Goal: Information Seeking & Learning: Learn about a topic

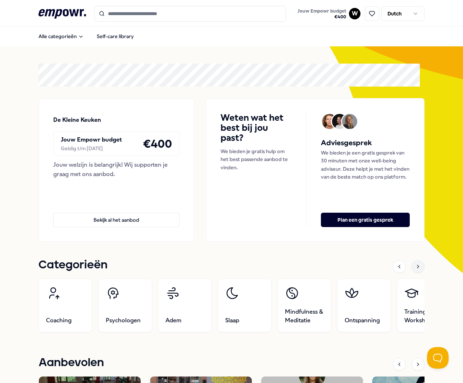
click at [415, 264] on icon at bounding box center [418, 267] width 6 height 6
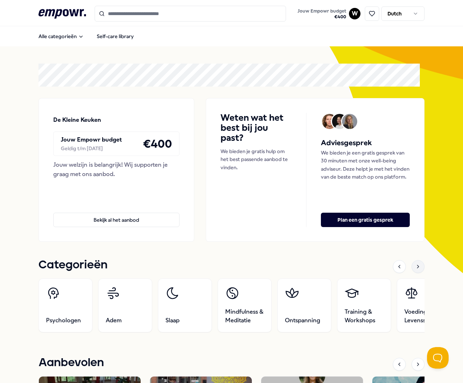
click at [417, 266] on icon at bounding box center [417, 266] width 1 height 3
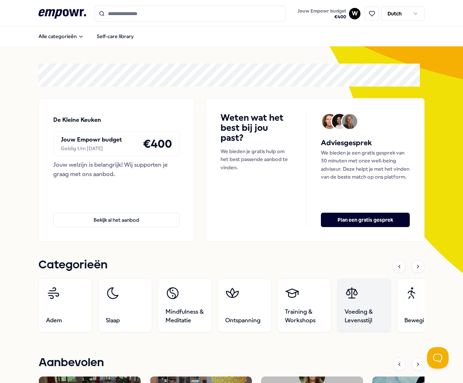
click at [363, 309] on span "Voeding & Levensstijl" at bounding box center [364, 316] width 39 height 17
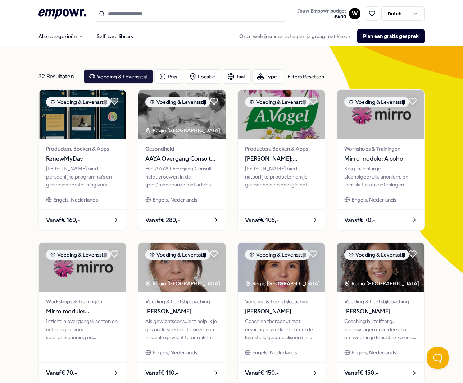
click at [21, 224] on div "32 Resultaten Filters Resetten Voeding & Levensstijl Prijs Locatie Taal Type Fi…" at bounding box center [231, 314] width 463 height 537
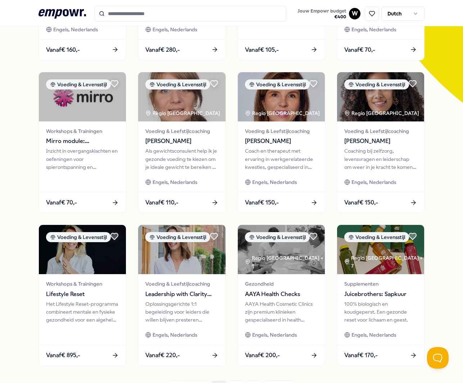
scroll to position [171, 0]
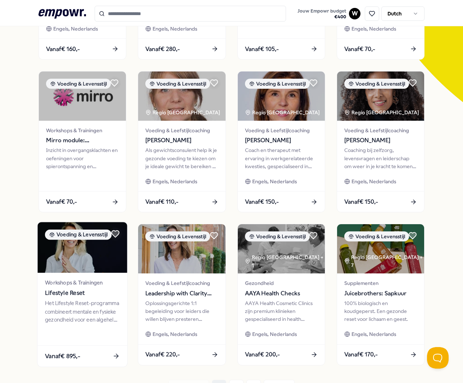
click at [70, 250] on img at bounding box center [83, 248] width 90 height 51
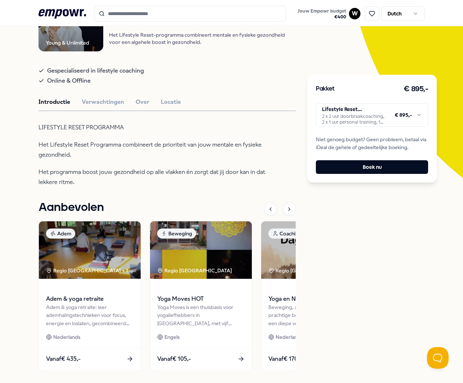
scroll to position [85, 0]
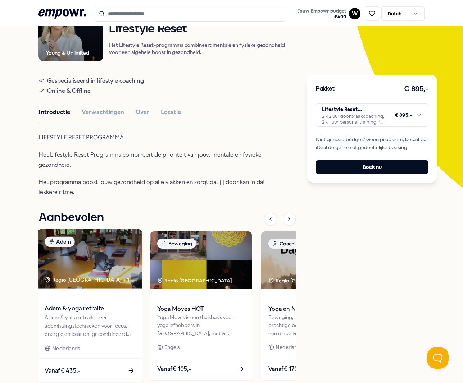
click at [82, 322] on div "Adem & yoga retraite: leer ademhalingstechnieken voor focus, energie en loslate…" at bounding box center [90, 326] width 90 height 25
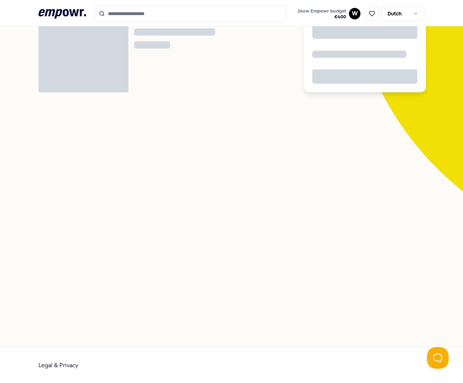
scroll to position [46, 0]
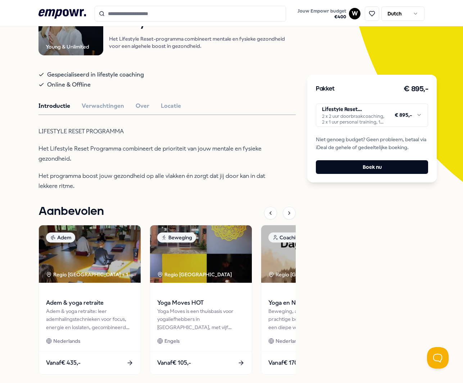
scroll to position [70, 0]
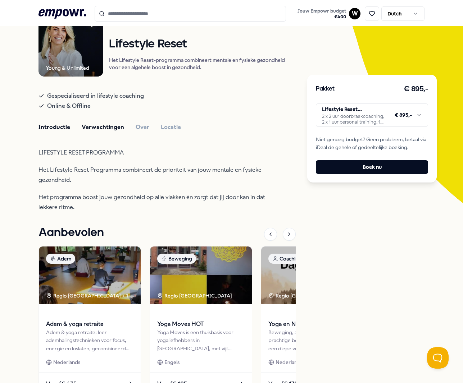
click at [87, 131] on button "Verwachtingen" at bounding box center [103, 127] width 42 height 9
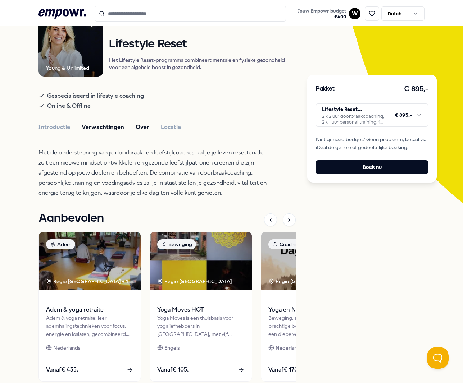
click at [136, 132] on button "Over" at bounding box center [143, 127] width 14 height 9
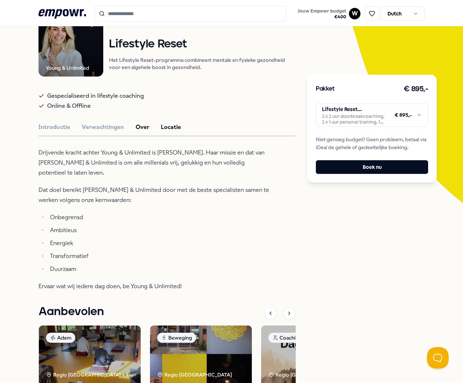
click at [167, 132] on button "Locatie" at bounding box center [171, 127] width 20 height 9
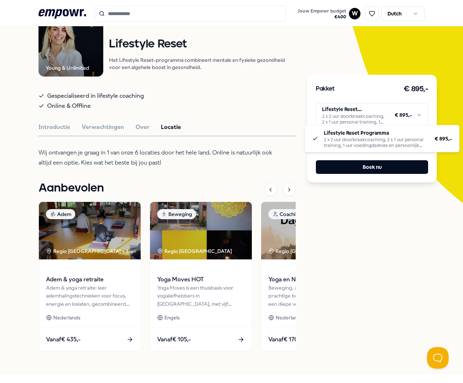
click at [418, 112] on html ".empowr-logo_svg__cls-1{fill:#03032f} Jouw Empowr budget € 400 W Dutch Alle cat…" at bounding box center [231, 191] width 463 height 383
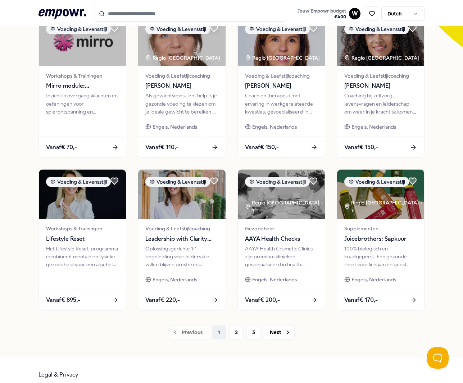
scroll to position [232, 0]
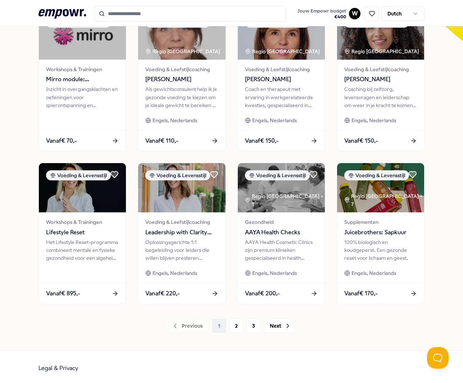
drag, startPoint x: 232, startPoint y: 324, endPoint x: 272, endPoint y: 350, distance: 47.9
click at [272, 350] on div ".empowr-logo_svg__cls-1{fill:#03032f} Jouw Empowr budget € 400 W Dutch Alle cat…" at bounding box center [231, 77] width 463 height 618
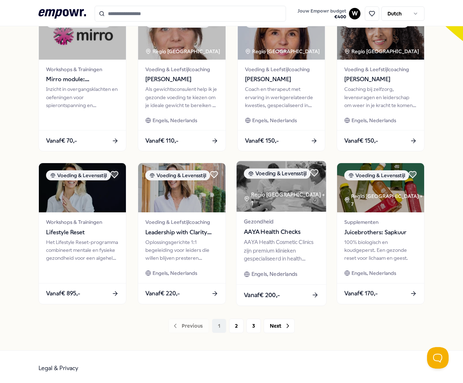
click at [270, 238] on div "AAYA Health Cosmetic Clinics zijn premium klinieken gespecialiseerd in health c…" at bounding box center [280, 250] width 75 height 25
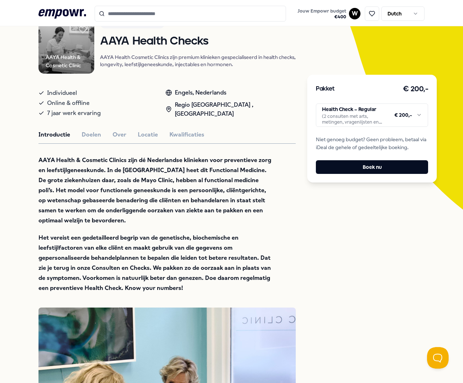
scroll to position [58, 0]
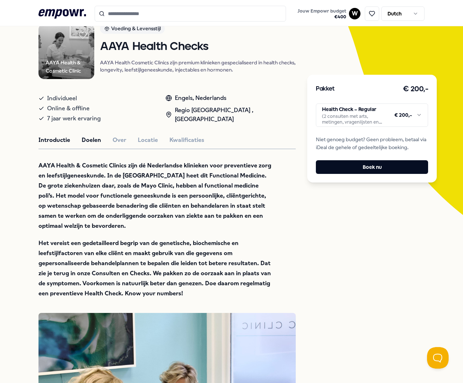
click at [91, 145] on button "Doelen" at bounding box center [91, 140] width 19 height 9
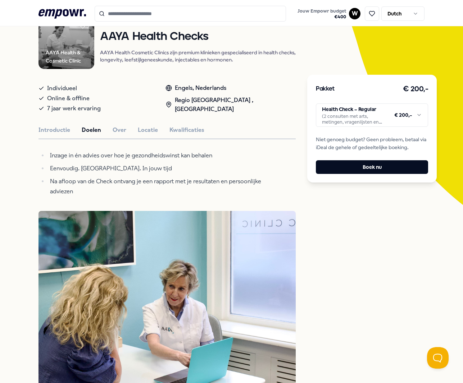
scroll to position [0, 0]
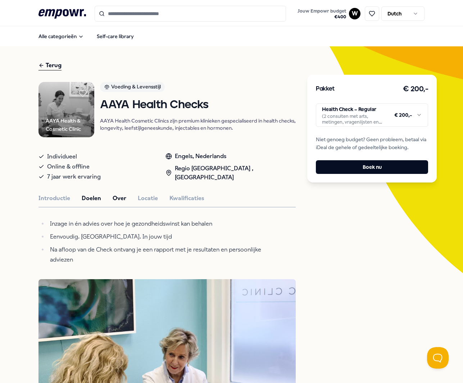
click at [117, 203] on button "Over" at bounding box center [120, 198] width 14 height 9
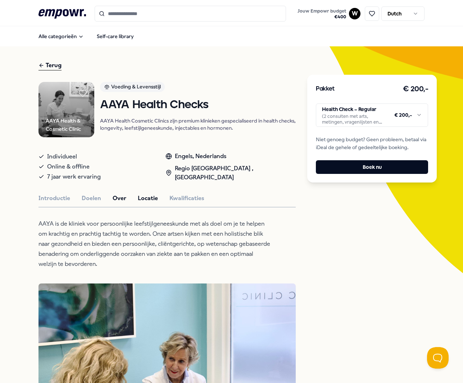
click at [147, 203] on button "Locatie" at bounding box center [148, 198] width 20 height 9
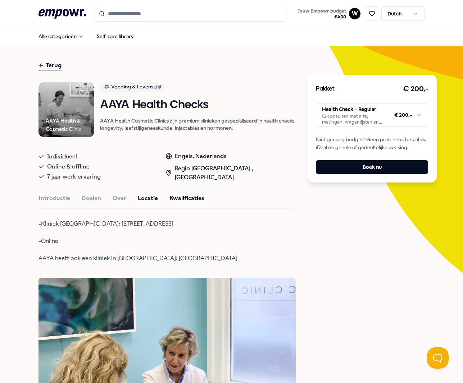
click at [191, 203] on button "Kwalificaties" at bounding box center [186, 198] width 35 height 9
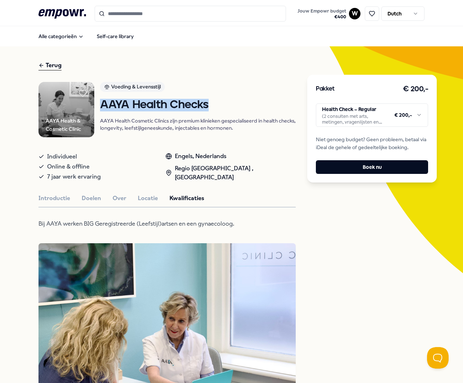
drag, startPoint x: 225, startPoint y: 121, endPoint x: 114, endPoint y: 123, distance: 110.8
click at [114, 123] on div "AAYA Health & Cosmetic Clinic Voeding & Levensstijl AAYA Health Checks AAYA Hea…" at bounding box center [166, 109] width 257 height 55
copy h1 "AAYA Health Checks"
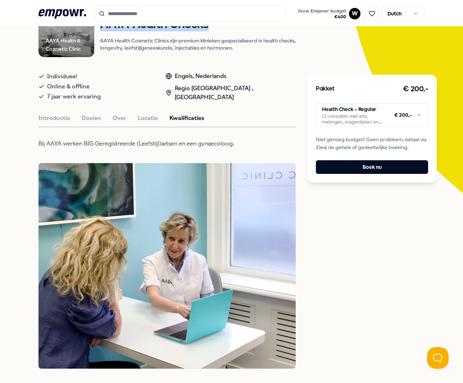
scroll to position [173, 0]
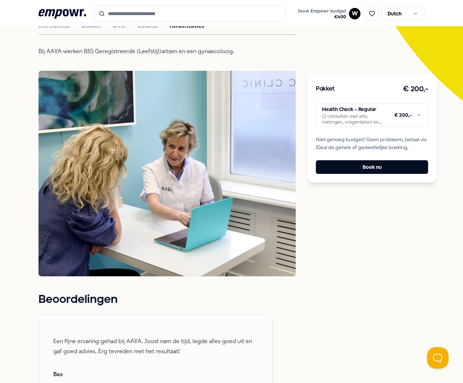
click at [419, 115] on button "Health Check – Regular (2 consulten met arts, metingen, vragenlijsten en lab-on…" at bounding box center [372, 115] width 112 height 23
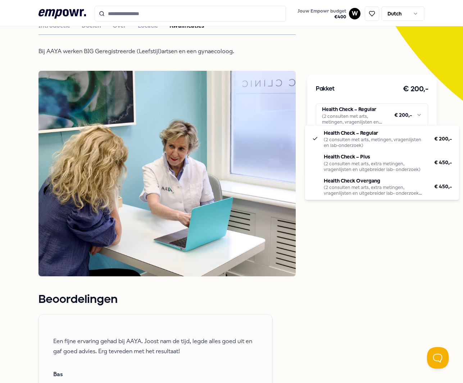
click at [415, 114] on html ".empowr-logo_svg__cls-1{fill:#03032f} Jouw Empowr budget € 400 W Dutch Alle cat…" at bounding box center [231, 191] width 463 height 383
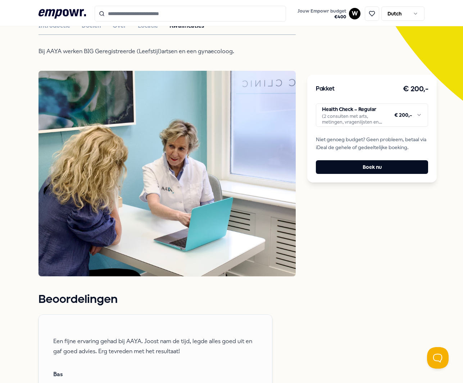
click at [384, 255] on html ".empowr-logo_svg__cls-1{fill:#03032f} Jouw Empowr budget € 400 W Dutch Alle cat…" at bounding box center [231, 191] width 463 height 383
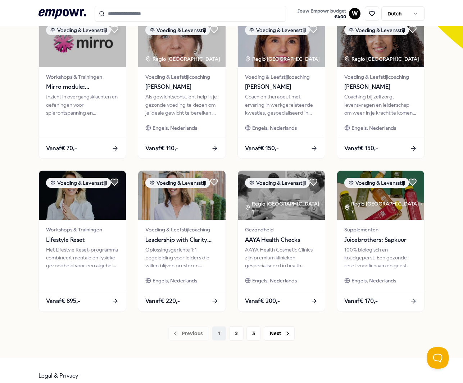
scroll to position [232, 0]
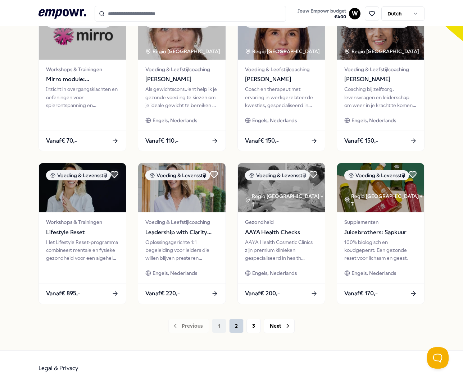
click at [236, 322] on button "2" at bounding box center [236, 326] width 14 height 14
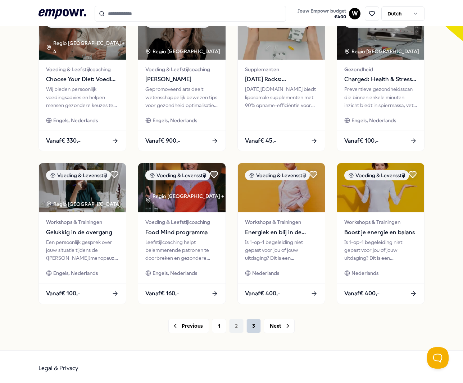
click at [251, 325] on button "3" at bounding box center [253, 326] width 14 height 14
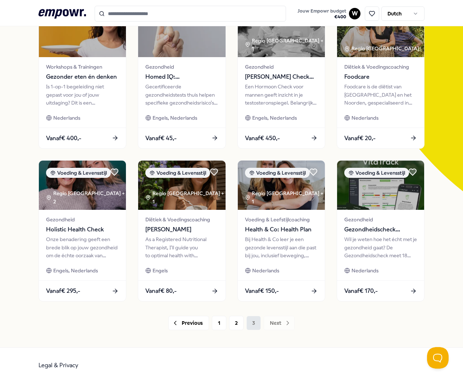
scroll to position [80, 0]
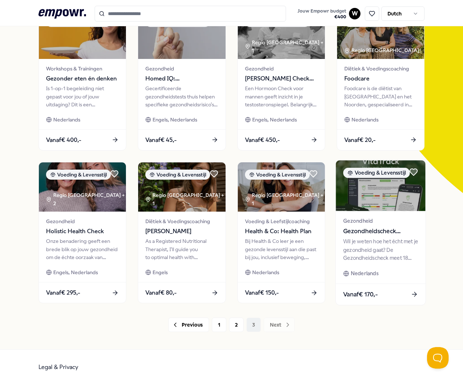
click at [368, 238] on div "Wil je weten hoe het écht met je gezondheid gaat? De Gezondheidscheck meet 18 b…" at bounding box center [380, 250] width 75 height 25
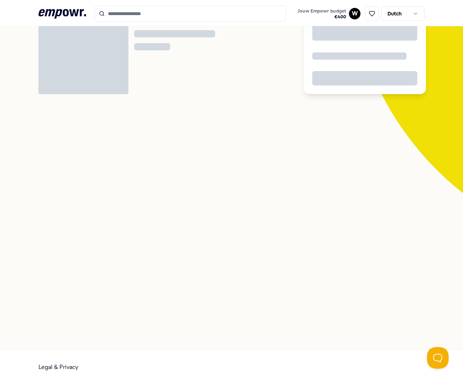
scroll to position [46, 0]
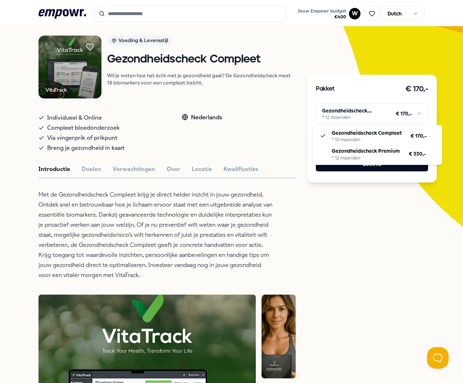
click at [418, 116] on html ".empowr-logo_svg__cls-1{fill:#03032f} Jouw Empowr budget € 400 W Dutch Alle cat…" at bounding box center [231, 191] width 463 height 383
click at [350, 266] on html ".empowr-logo_svg__cls-1{fill:#03032f} Jouw Empowr budget € 400 W Dutch Alle cat…" at bounding box center [231, 191] width 463 height 383
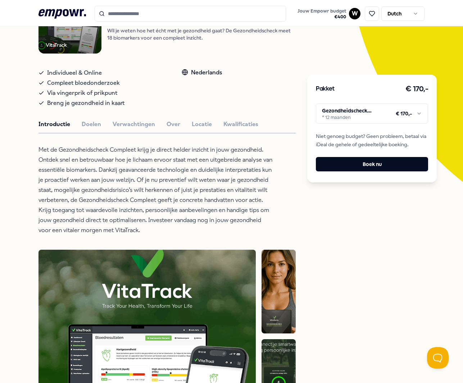
scroll to position [58, 0]
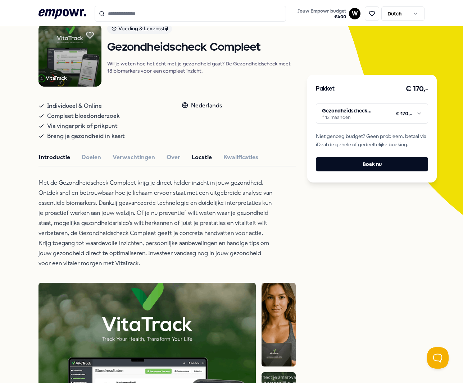
click at [196, 162] on button "Locatie" at bounding box center [202, 157] width 20 height 9
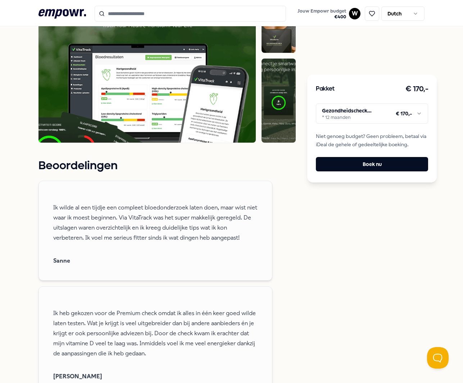
scroll to position [376, 0]
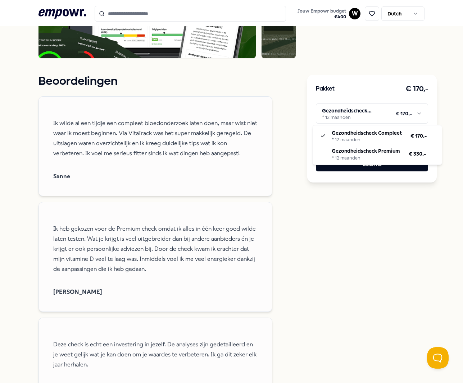
click at [417, 113] on html ".empowr-logo_svg__cls-1{fill:#03032f} Jouw Empowr budget € 400 W Dutch Alle cat…" at bounding box center [231, 191] width 463 height 383
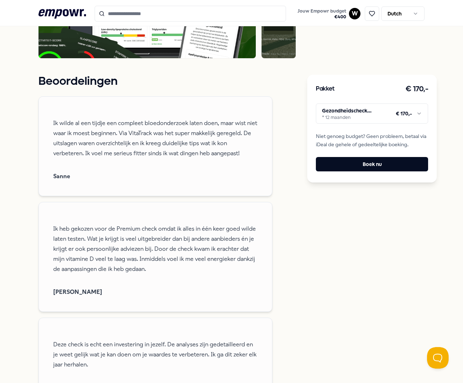
click at [348, 319] on html ".empowr-logo_svg__cls-1{fill:#03032f} Jouw Empowr budget € 400 W Dutch Alle cat…" at bounding box center [231, 191] width 463 height 383
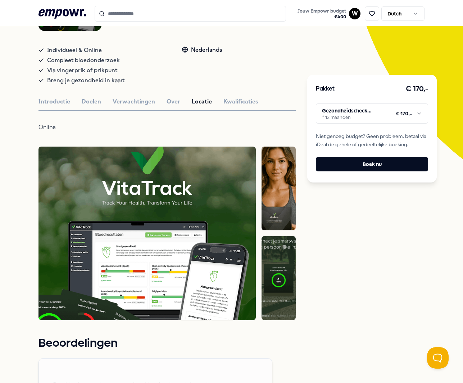
scroll to position [117, 0]
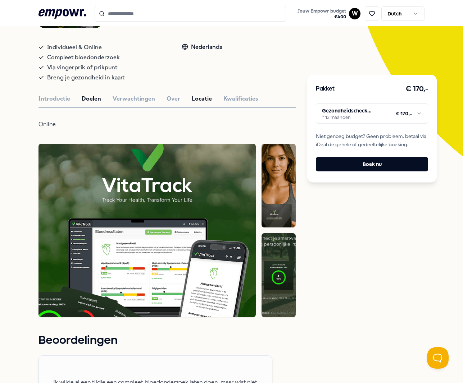
click at [92, 104] on button "Doelen" at bounding box center [91, 98] width 19 height 9
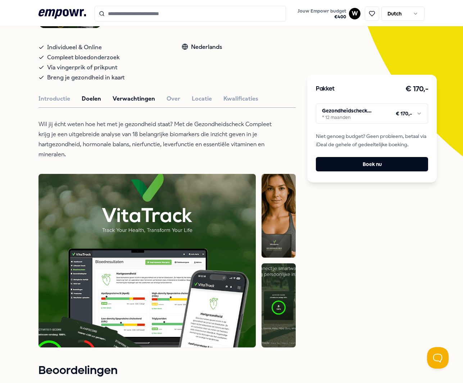
click at [140, 104] on button "Verwachtingen" at bounding box center [134, 98] width 42 height 9
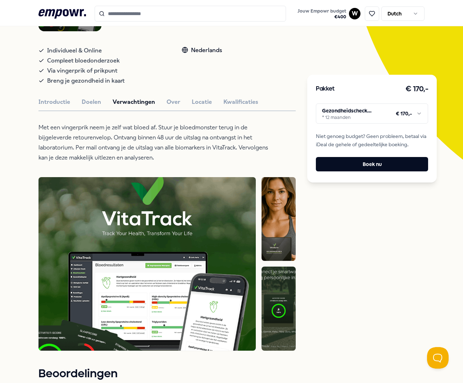
scroll to position [141, 0]
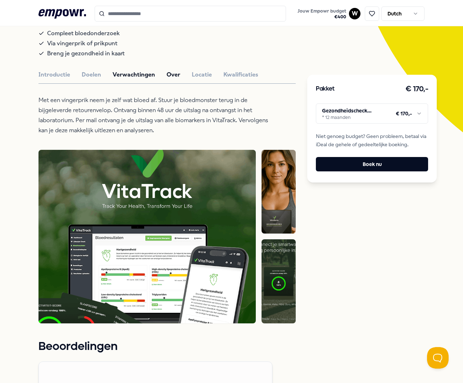
click at [171, 79] on button "Over" at bounding box center [173, 74] width 14 height 9
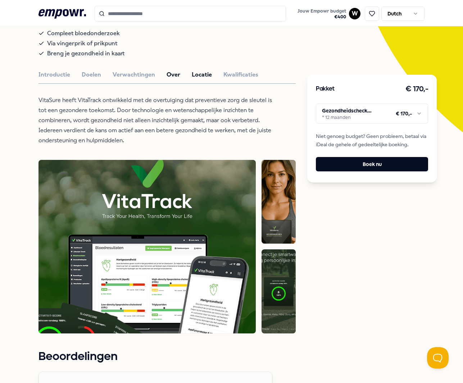
click at [200, 79] on button "Locatie" at bounding box center [202, 74] width 20 height 9
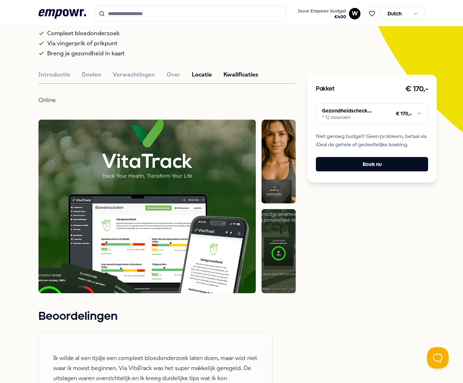
click at [232, 79] on button "Kwalificaties" at bounding box center [240, 74] width 35 height 9
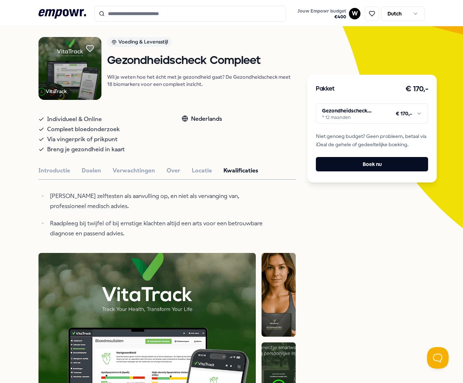
scroll to position [33, 0]
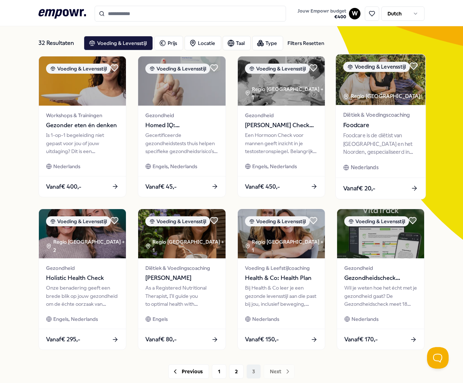
click at [377, 132] on div "Foodcare is de diëtist van Leeuwarden en het Noorden, gespecialiseerd in afvall…" at bounding box center [380, 144] width 75 height 25
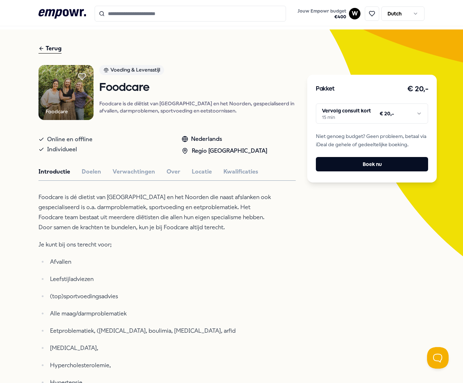
scroll to position [264, 0]
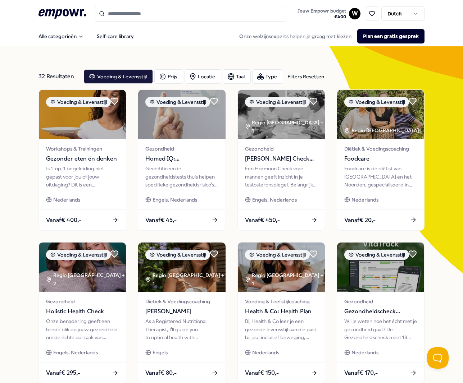
scroll to position [80, 0]
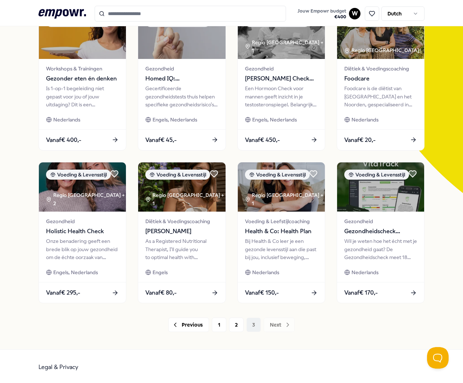
click at [274, 323] on div "Previous 1 2 3 Next" at bounding box center [231, 325] width 386 height 14
click at [250, 325] on div "Previous 1 2 3 Next" at bounding box center [231, 325] width 386 height 14
click at [284, 324] on div "Previous 1 2 3 Next" at bounding box center [231, 325] width 386 height 14
click at [186, 328] on button "Previous" at bounding box center [188, 325] width 41 height 14
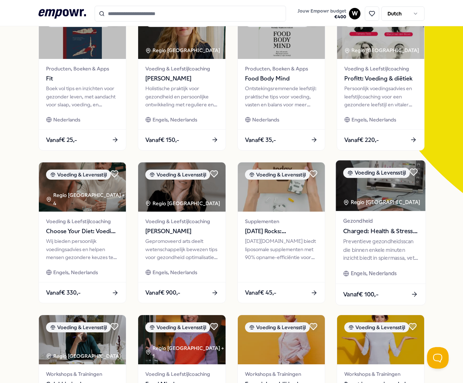
scroll to position [82, 0]
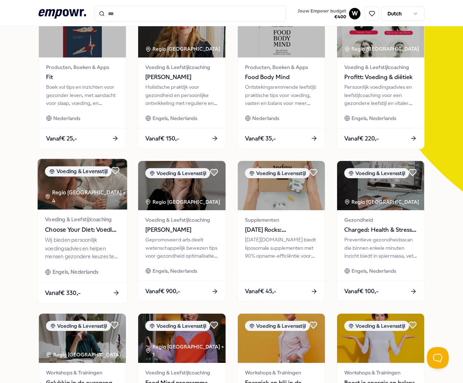
click at [78, 241] on div "Wij bieden persoonlijk voedingsadvies en helpen mensen gezondere keuzes te make…" at bounding box center [82, 248] width 75 height 25
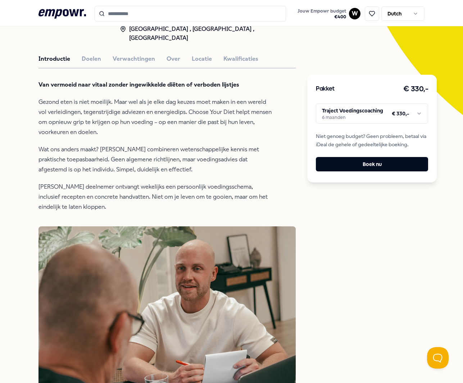
scroll to position [147, 0]
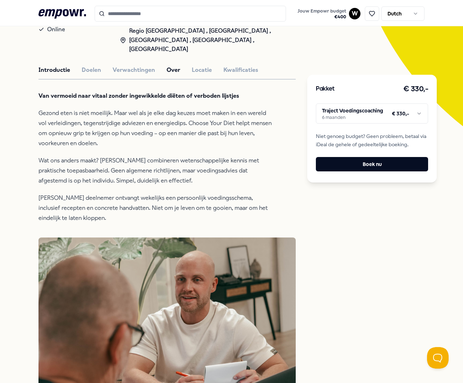
click at [168, 65] on button "Over" at bounding box center [173, 69] width 14 height 9
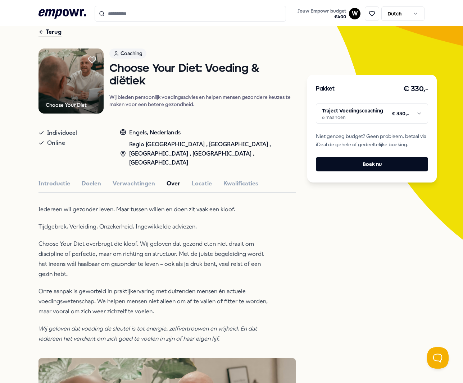
scroll to position [0, 0]
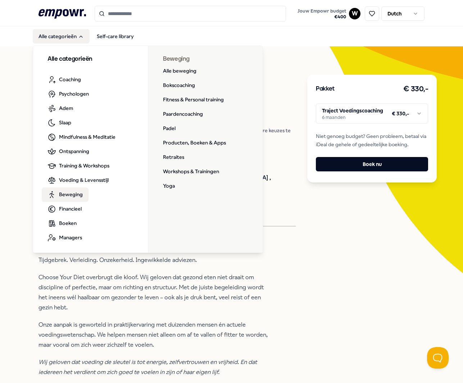
click at [75, 192] on span "Beweging" at bounding box center [71, 195] width 24 height 8
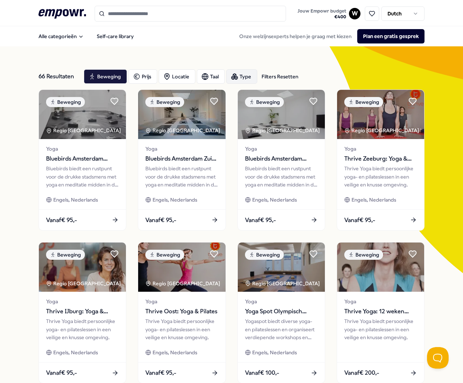
click at [242, 76] on div "Type" at bounding box center [241, 76] width 31 height 14
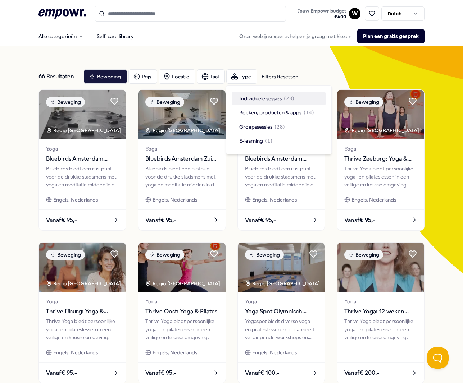
click at [249, 100] on span "Individuele sessies" at bounding box center [260, 99] width 42 height 8
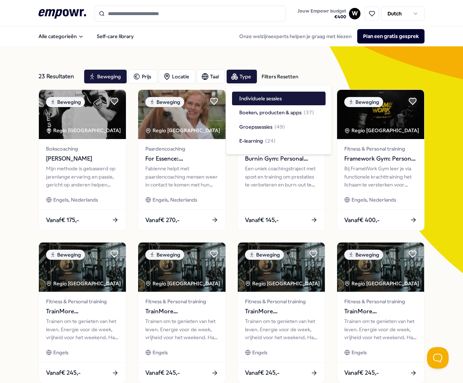
click at [320, 56] on div "23 Resultaten Filters Resetten Beweging Prijs Locatie Taal Type Filters Resette…" at bounding box center [231, 314] width 386 height 537
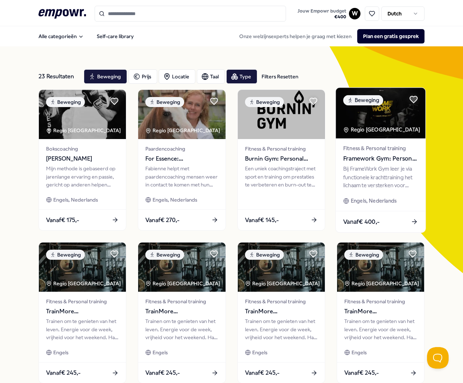
click at [360, 128] on div "Regio [GEOGRAPHIC_DATA]" at bounding box center [382, 130] width 78 height 8
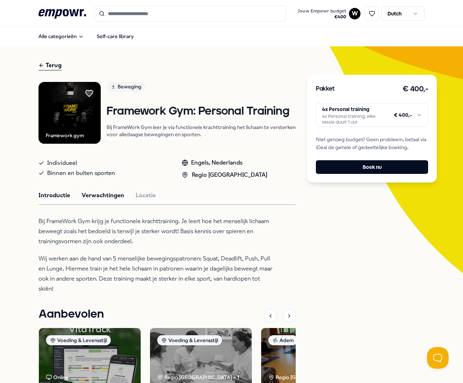
click at [94, 200] on button "Verwachtingen" at bounding box center [103, 195] width 42 height 9
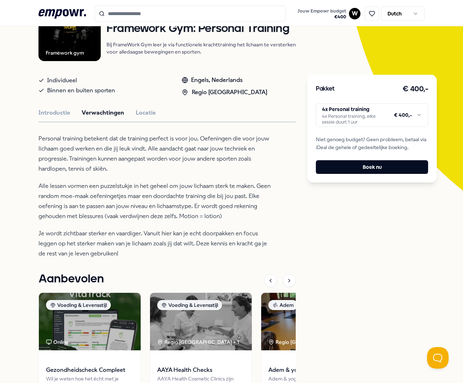
scroll to position [80, 0]
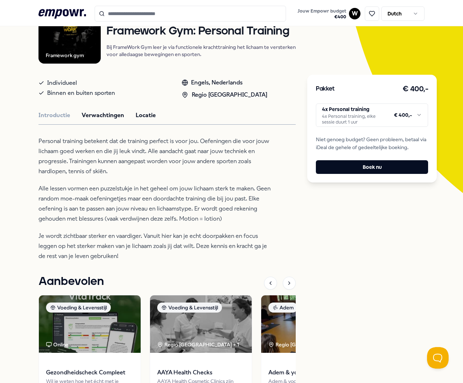
click at [140, 120] on button "Locatie" at bounding box center [146, 115] width 20 height 9
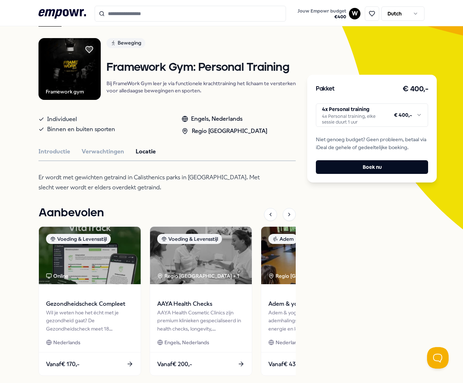
scroll to position [43, 0]
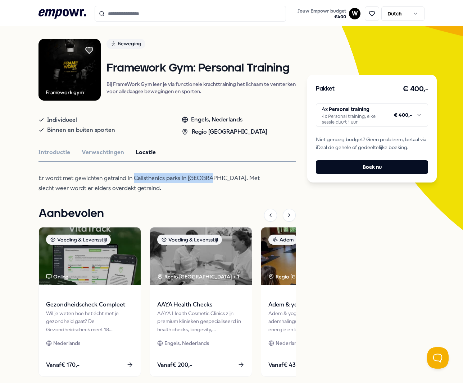
drag, startPoint x: 135, startPoint y: 185, endPoint x: 209, endPoint y: 186, distance: 73.7
click at [209, 186] on span "Er wordt met gewichten getraind in Calisthenics parks in Utrecht. Met slecht we…" at bounding box center [148, 183] width 221 height 17
copy span "Calisthenics parks in Utrecht"
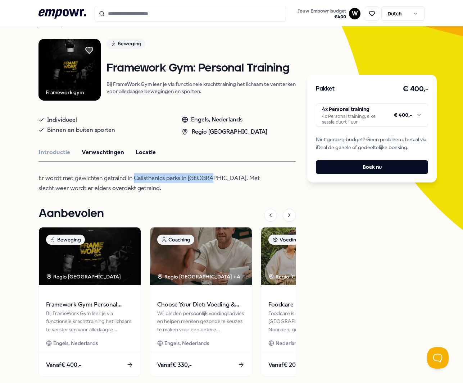
click at [93, 157] on button "Verwachtingen" at bounding box center [103, 152] width 42 height 9
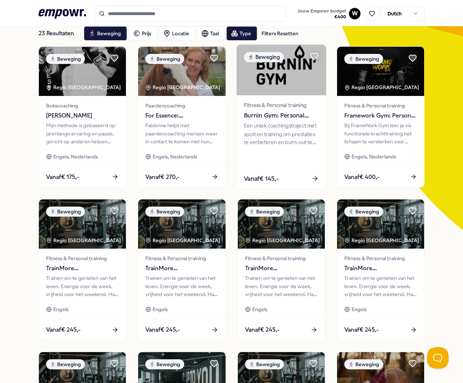
click at [276, 118] on span "Burnin Gym: Personal training" at bounding box center [280, 115] width 75 height 9
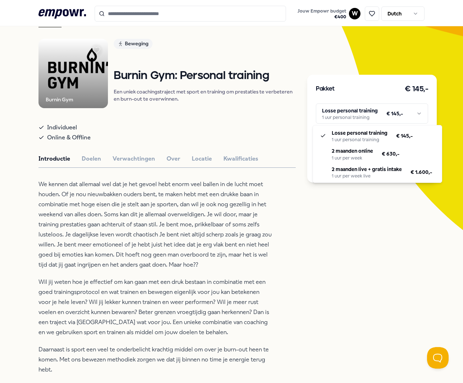
click at [415, 113] on html ".empowr-logo_svg__cls-1{fill:#03032f} Jouw Empowr budget € 400 W Dutch Alle cat…" at bounding box center [231, 191] width 463 height 383
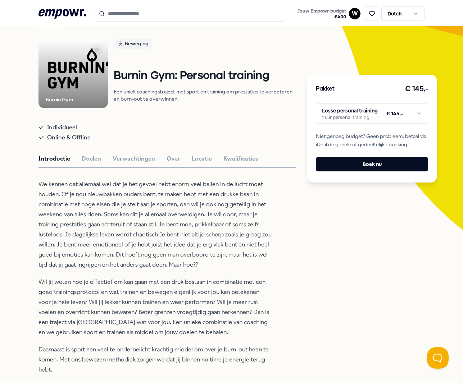
click at [389, 285] on html ".empowr-logo_svg__cls-1{fill:#03032f} Jouw Empowr budget € 400 W Dutch Alle cat…" at bounding box center [231, 191] width 463 height 383
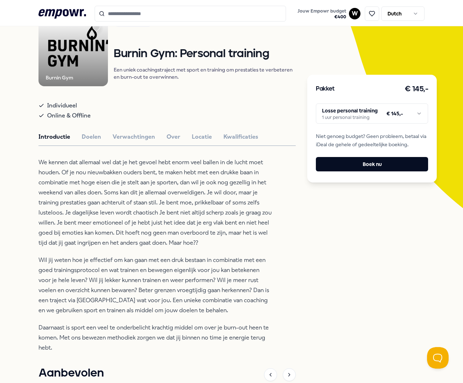
scroll to position [87, 0]
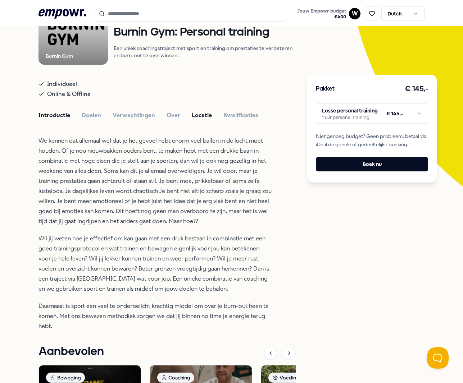
click at [199, 117] on button "Locatie" at bounding box center [202, 115] width 20 height 9
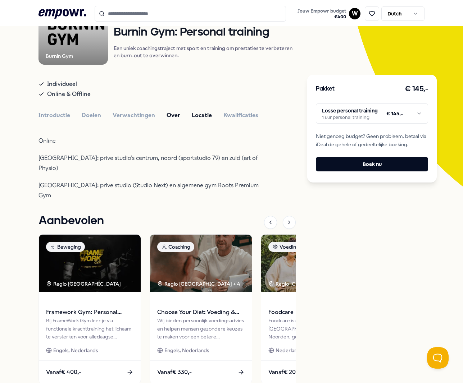
click at [175, 117] on button "Over" at bounding box center [173, 115] width 14 height 9
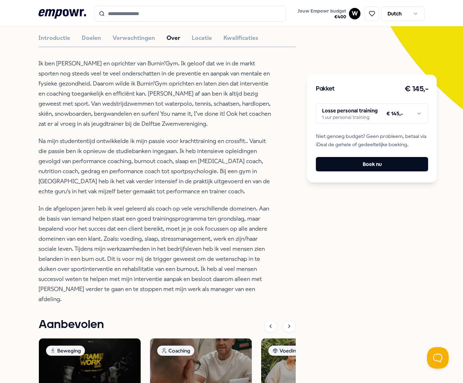
scroll to position [163, 0]
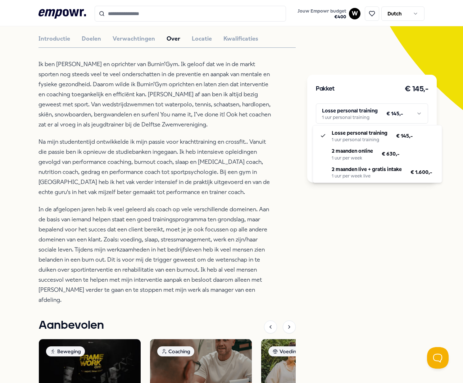
click at [415, 114] on html ".empowr-logo_svg__cls-1{fill:#03032f} Jouw Empowr budget € 400 W Dutch Alle cat…" at bounding box center [231, 191] width 463 height 383
click at [87, 40] on html ".empowr-logo_svg__cls-1{fill:#03032f} Jouw Empowr budget € 400 W Dutch Alle cat…" at bounding box center [231, 191] width 463 height 383
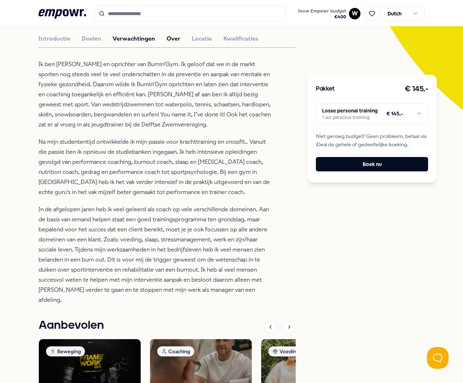
click at [143, 41] on button "Verwachtingen" at bounding box center [134, 38] width 42 height 9
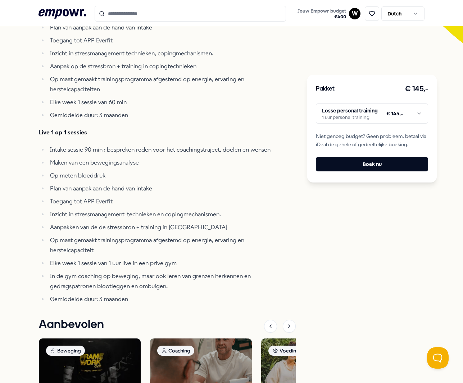
scroll to position [231, 0]
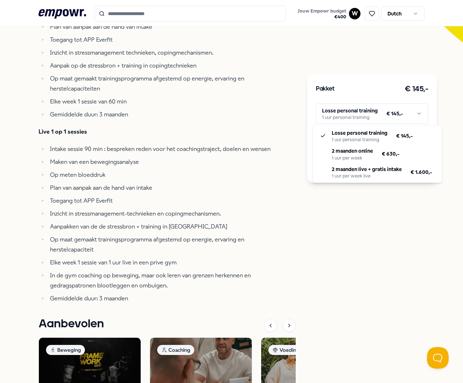
click at [415, 115] on html ".empowr-logo_svg__cls-1{fill:#03032f} Jouw Empowr budget € 400 W Dutch Alle cat…" at bounding box center [231, 191] width 463 height 383
click at [381, 241] on html ".empowr-logo_svg__cls-1{fill:#03032f} Jouw Empowr budget € 400 W Dutch Alle cat…" at bounding box center [231, 191] width 463 height 383
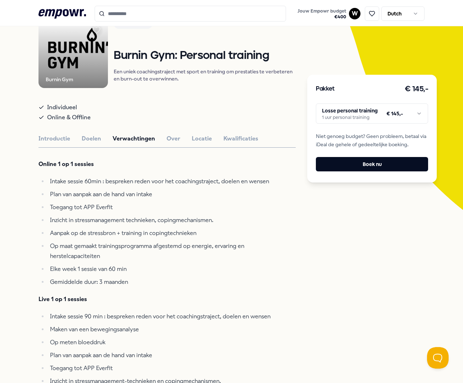
scroll to position [62, 0]
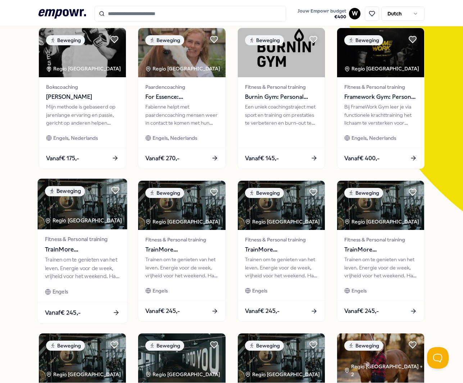
click at [82, 211] on img at bounding box center [83, 204] width 90 height 51
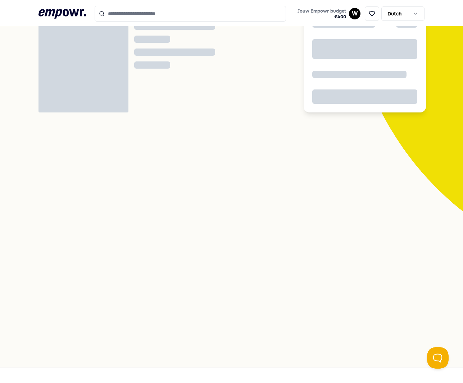
scroll to position [46, 0]
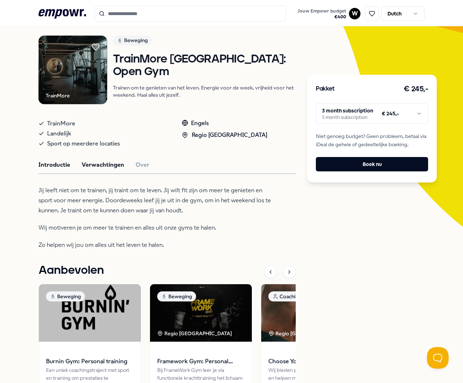
click at [100, 166] on button "Verwachtingen" at bounding box center [103, 164] width 42 height 9
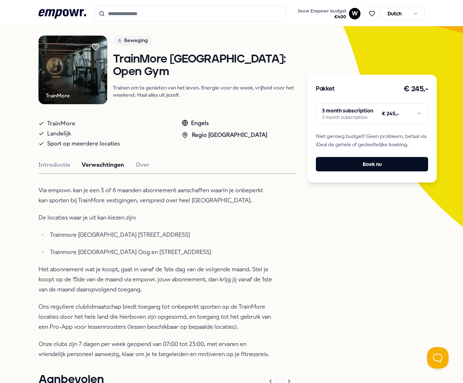
scroll to position [45, 0]
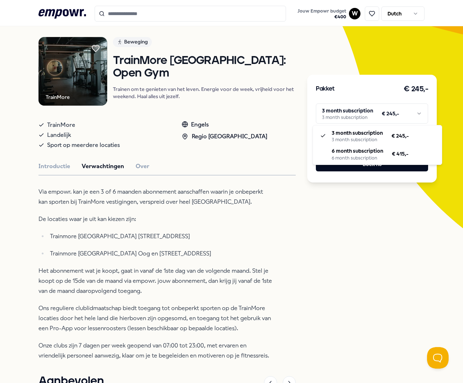
click at [418, 114] on html ".empowr-logo_svg__cls-1{fill:#03032f} Jouw Empowr budget € 400 W Dutch Alle cat…" at bounding box center [231, 191] width 463 height 383
click at [373, 279] on html ".empowr-logo_svg__cls-1{fill:#03032f} Jouw Empowr budget € 400 W Dutch Alle cat…" at bounding box center [231, 191] width 463 height 383
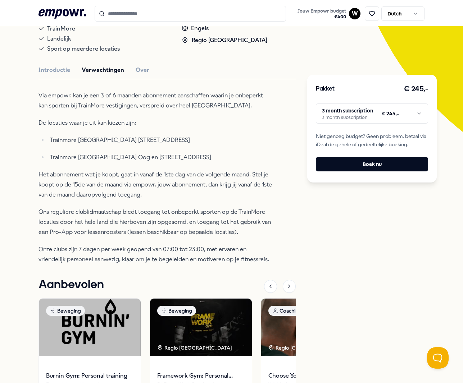
scroll to position [210, 0]
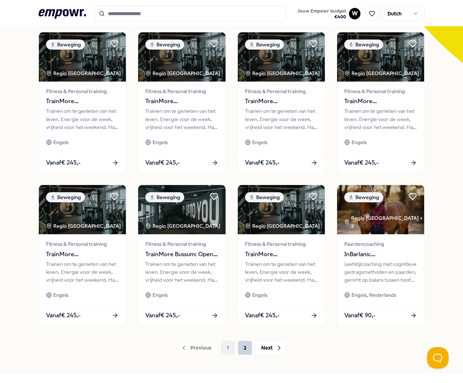
click at [244, 348] on button "2" at bounding box center [245, 348] width 14 height 14
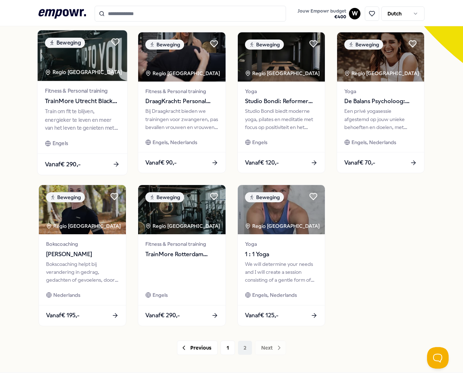
click at [87, 115] on div "Train om fit te blijven, energieker te leven en meer van het leven te genieten …" at bounding box center [82, 120] width 75 height 25
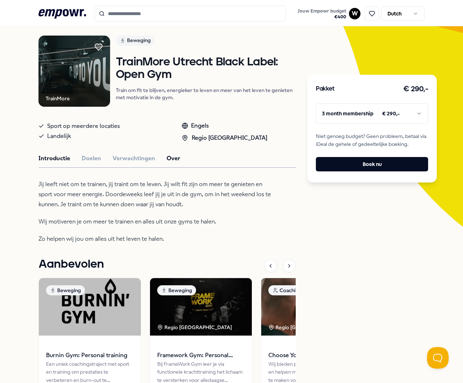
click at [173, 155] on button "Over" at bounding box center [173, 158] width 14 height 9
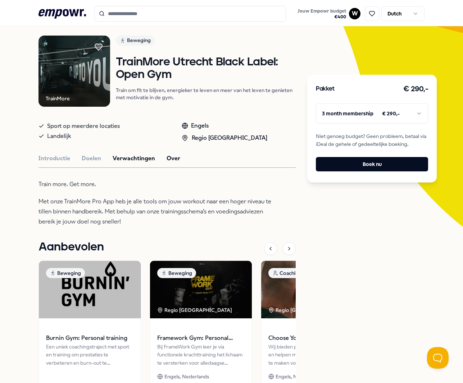
click at [138, 155] on button "Verwachtingen" at bounding box center [134, 158] width 42 height 9
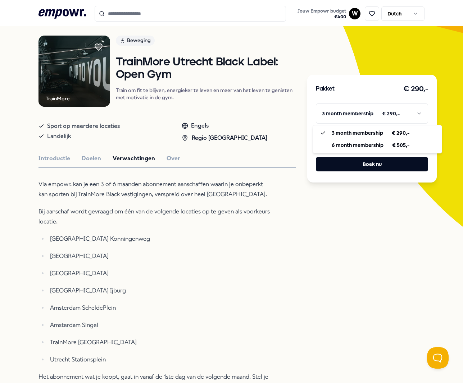
click at [353, 118] on html ".empowr-logo_svg__cls-1{fill:#03032f} Jouw Empowr budget € 400 W Dutch Alle cat…" at bounding box center [231, 191] width 463 height 383
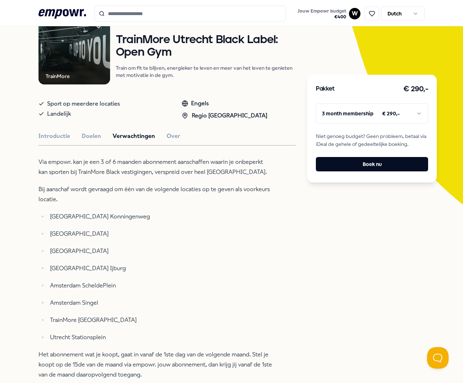
scroll to position [65, 0]
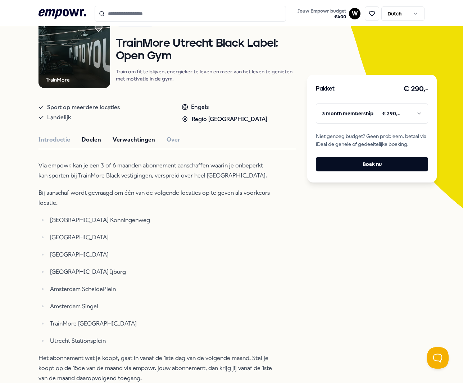
click at [87, 137] on button "Doelen" at bounding box center [91, 139] width 19 height 9
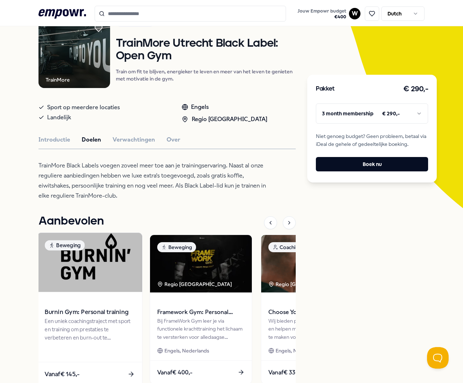
click at [97, 330] on div "Een uniek coachingstraject met sport en training om prestaties te verbeteren en…" at bounding box center [90, 329] width 90 height 25
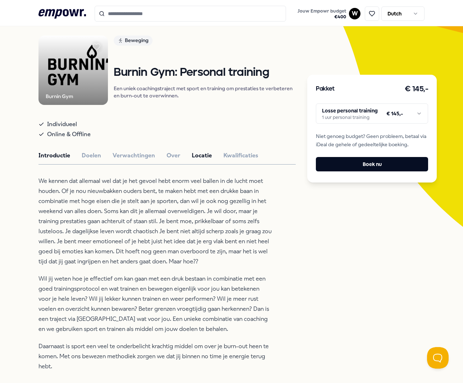
click at [204, 159] on button "Locatie" at bounding box center [202, 155] width 20 height 9
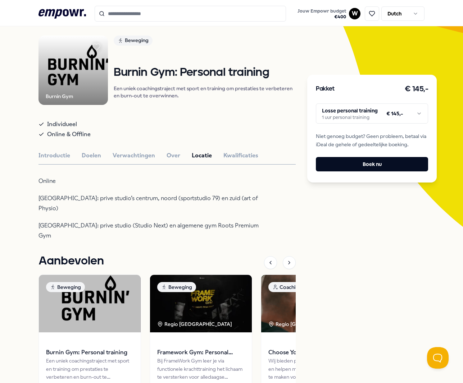
click at [120, 221] on p "Utrecht: prive studio (Studio Next) en algemene gym Roots Premium Gym" at bounding box center [155, 231] width 234 height 20
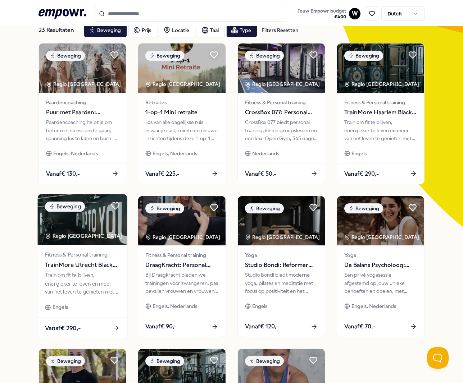
click at [98, 229] on img at bounding box center [83, 219] width 90 height 51
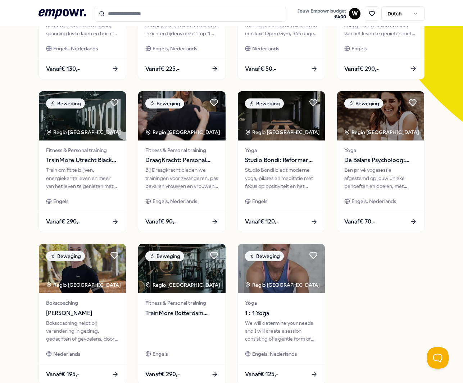
scroll to position [232, 0]
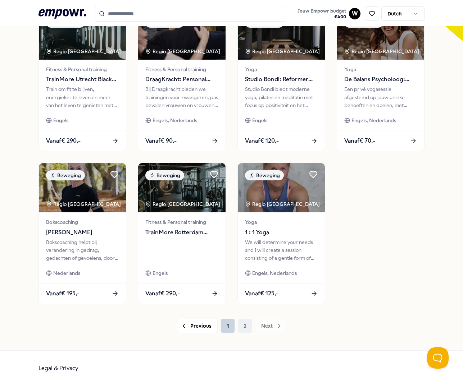
click at [222, 327] on button "1" at bounding box center [227, 326] width 14 height 14
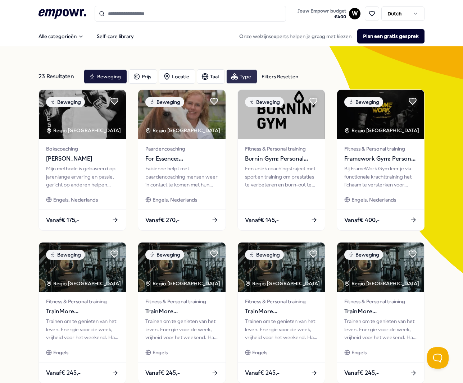
click at [244, 77] on div "Type" at bounding box center [241, 76] width 31 height 14
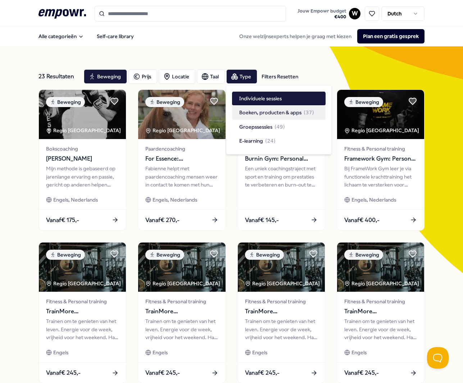
click at [247, 113] on span "Boeken, producten & apps" at bounding box center [270, 113] width 62 height 8
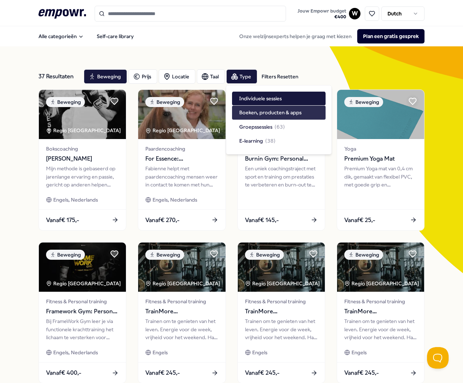
click at [263, 113] on span "Boeken, producten & apps" at bounding box center [270, 113] width 62 height 8
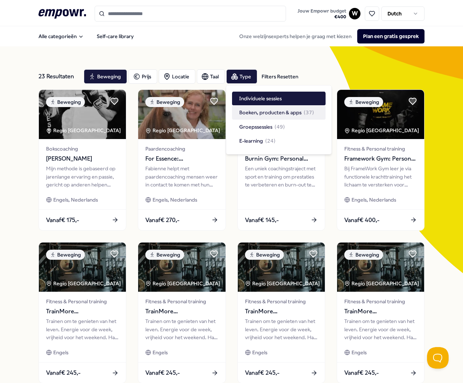
click at [264, 114] on span "Boeken, producten & apps" at bounding box center [270, 113] width 62 height 8
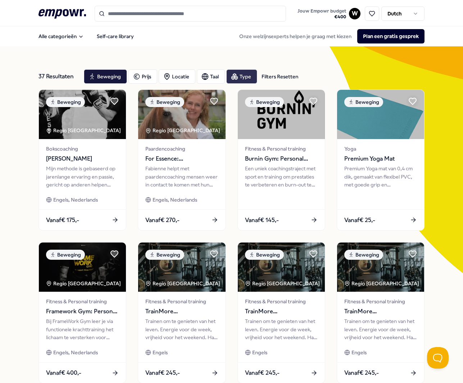
click at [241, 78] on div "Type" at bounding box center [241, 76] width 31 height 14
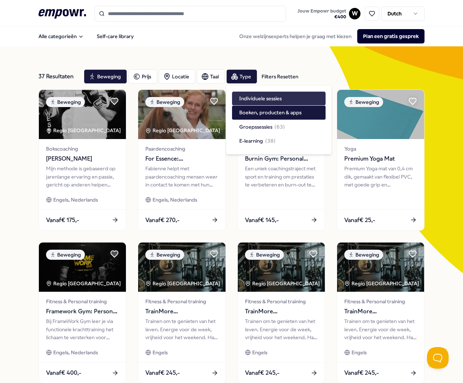
click at [243, 95] on span "Individuele sessies" at bounding box center [260, 99] width 42 height 8
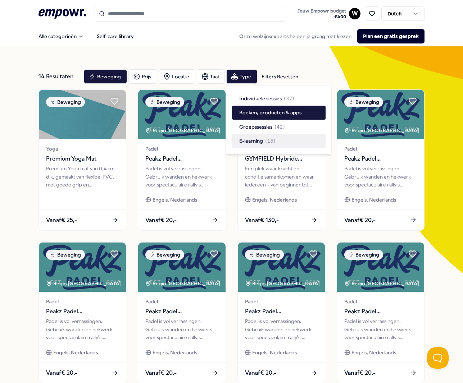
scroll to position [232, 0]
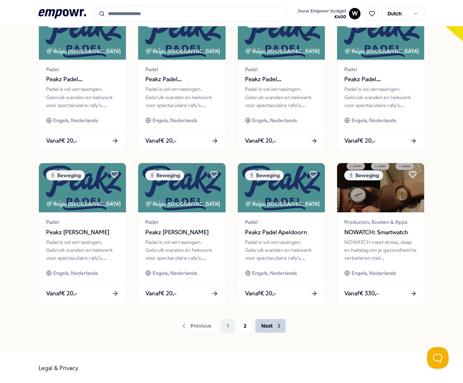
click at [273, 319] on button "Next" at bounding box center [270, 326] width 31 height 14
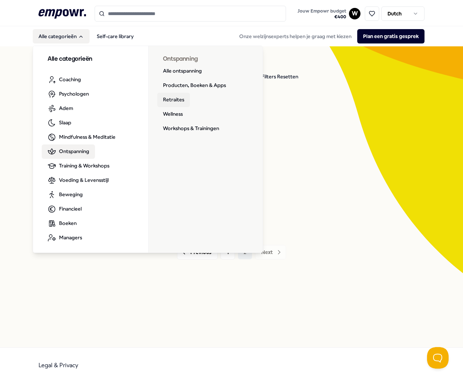
click at [161, 98] on link "Retraites" at bounding box center [173, 100] width 33 height 14
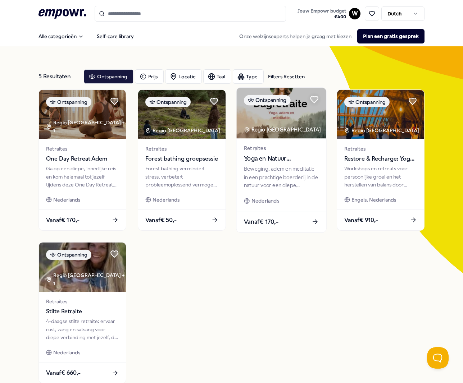
click at [303, 126] on img at bounding box center [281, 113] width 90 height 51
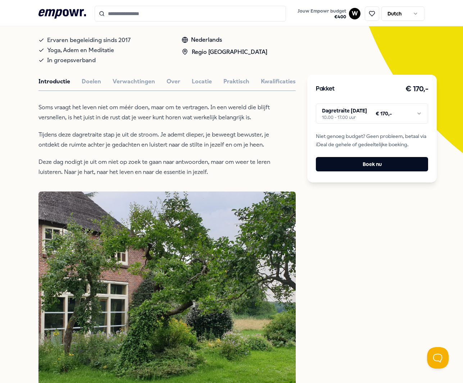
scroll to position [106, 0]
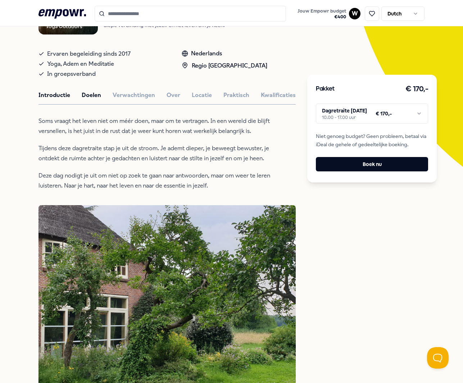
click at [88, 100] on button "Doelen" at bounding box center [91, 95] width 19 height 9
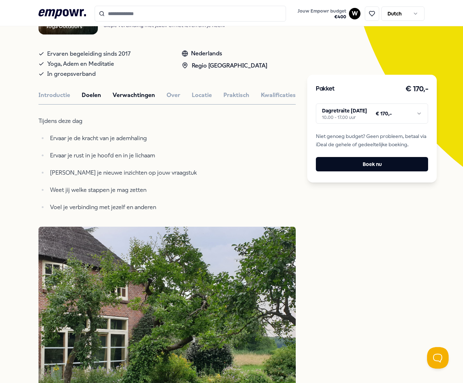
click at [128, 100] on button "Verwachtingen" at bounding box center [134, 95] width 42 height 9
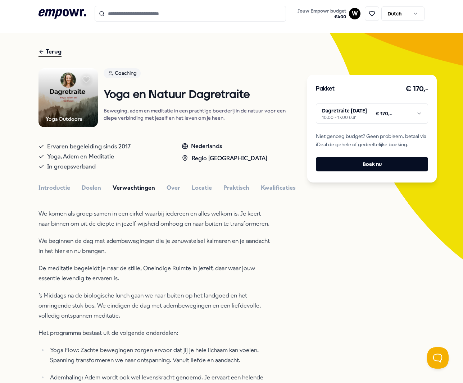
scroll to position [0, 0]
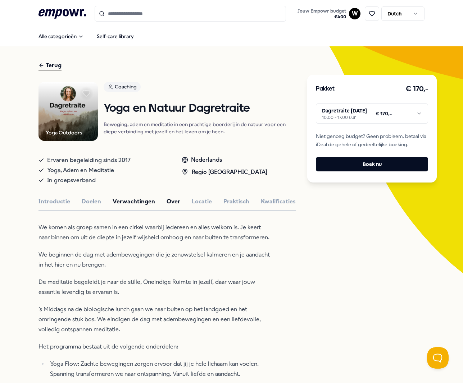
click at [168, 206] on button "Over" at bounding box center [173, 201] width 14 height 9
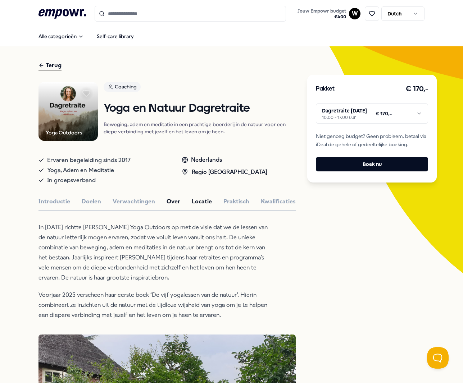
click at [193, 206] on button "Locatie" at bounding box center [202, 201] width 20 height 9
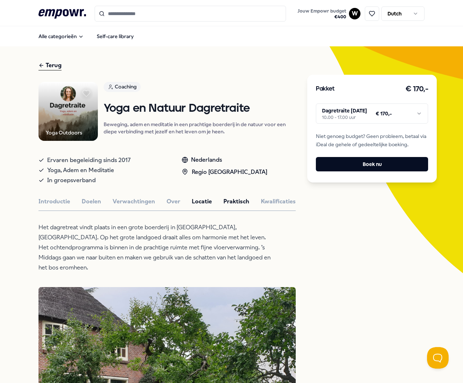
click at [235, 206] on button "Praktisch" at bounding box center [236, 201] width 26 height 9
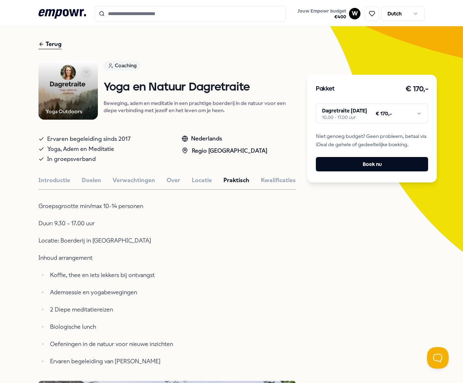
scroll to position [65, 0]
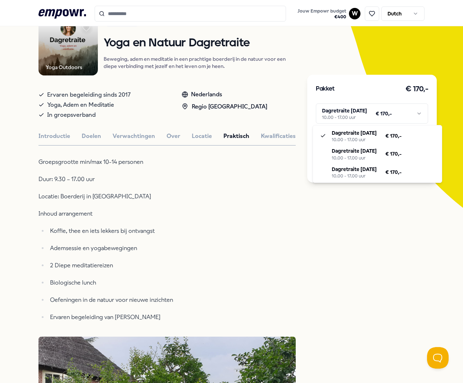
click at [412, 111] on html ".empowr-logo_svg__cls-1{fill:#03032f} Jouw Empowr budget € 400 W Dutch Alle cat…" at bounding box center [231, 191] width 463 height 383
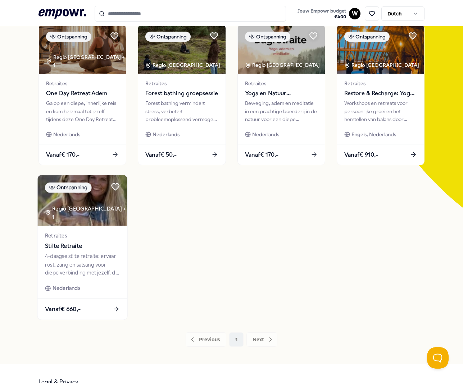
click at [111, 204] on img at bounding box center [83, 200] width 90 height 51
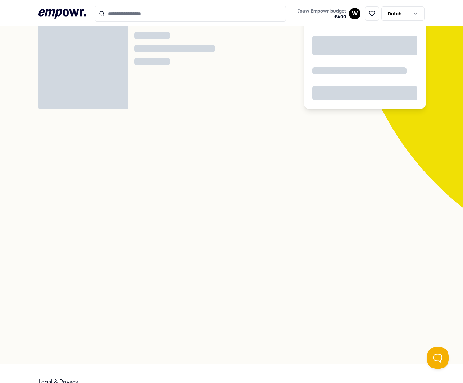
scroll to position [46, 0]
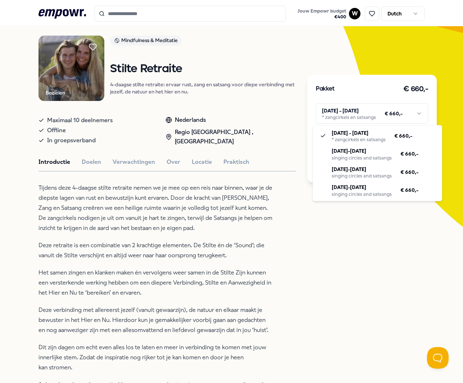
click at [413, 112] on html ".empowr-logo_svg__cls-1{fill:#03032f} Jouw Empowr budget € 400 W Dutch Alle cat…" at bounding box center [231, 191] width 463 height 383
click at [355, 316] on html ".empowr-logo_svg__cls-1{fill:#03032f} Jouw Empowr budget € 400 W Dutch Alle cat…" at bounding box center [231, 191] width 463 height 383
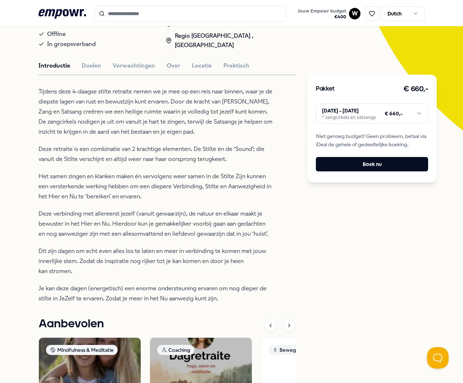
scroll to position [143, 0]
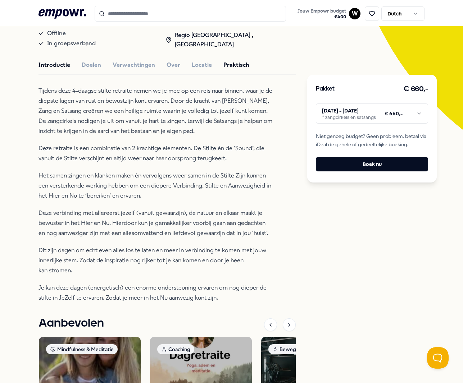
click at [228, 70] on button "Praktisch" at bounding box center [236, 64] width 26 height 9
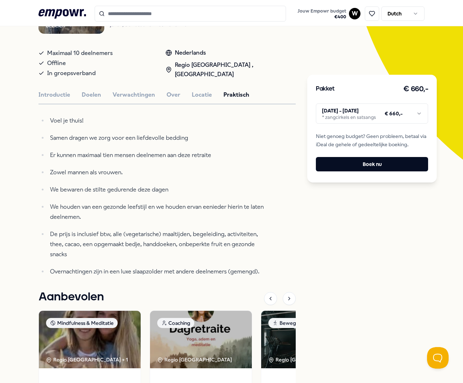
scroll to position [114, 0]
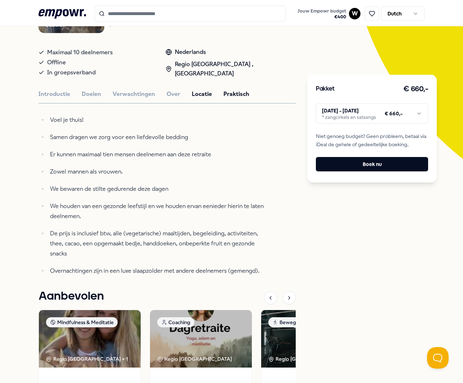
click at [200, 99] on button "Locatie" at bounding box center [202, 94] width 20 height 9
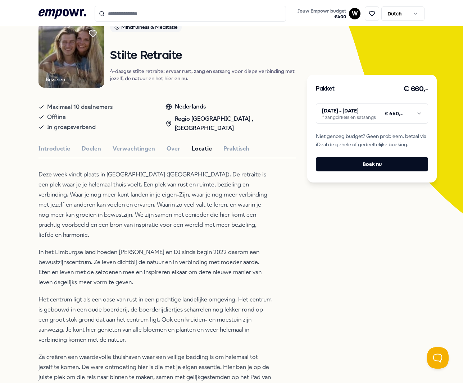
scroll to position [61, 0]
